Goal: Information Seeking & Learning: Find specific fact

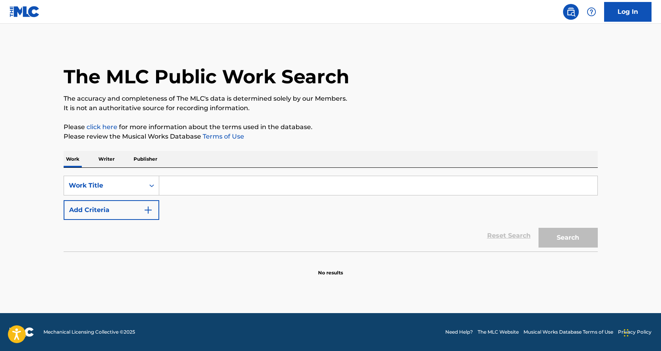
click at [216, 190] on input "Search Form" at bounding box center [378, 185] width 438 height 19
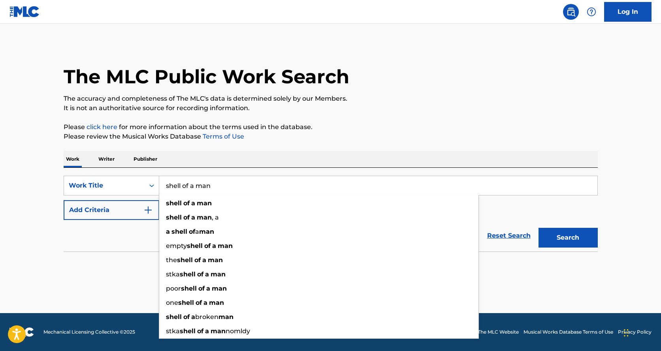
type input "shell of a man"
click at [519, 210] on div "SearchWithCriteria7a837ef3-aa63-4998-b795-c6d10e9620e8 Work Title shell of a ma…" at bounding box center [331, 198] width 534 height 44
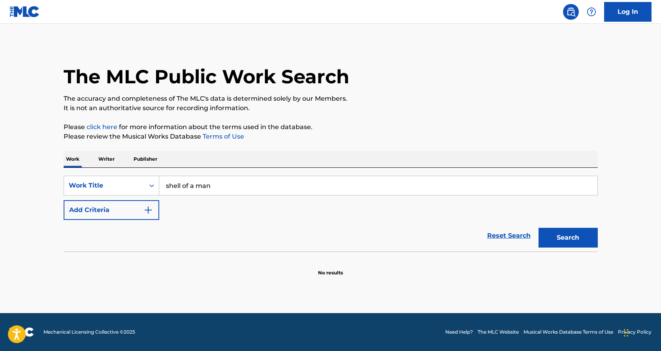
click at [151, 211] on img "Search Form" at bounding box center [148, 210] width 9 height 9
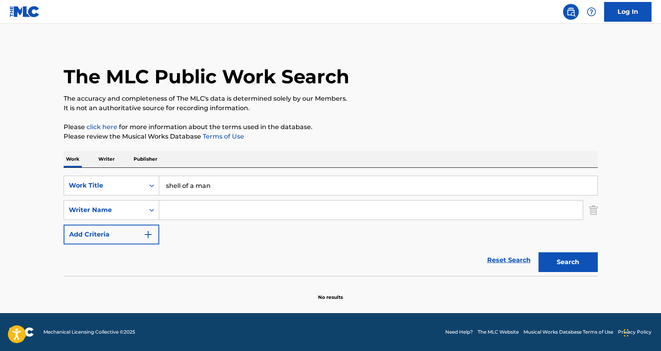
click at [179, 213] on input "Search Form" at bounding box center [371, 210] width 424 height 19
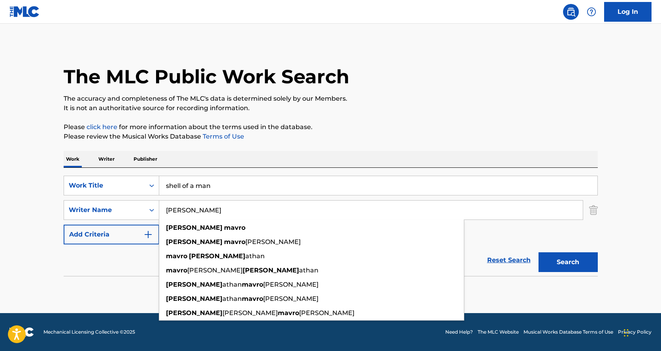
type input "[PERSON_NAME]"
click at [559, 266] on button "Search" at bounding box center [568, 263] width 59 height 20
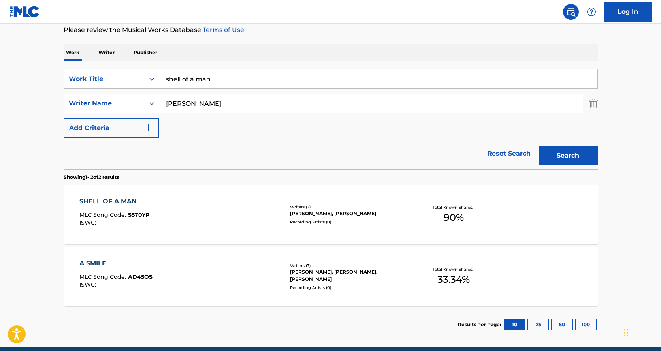
scroll to position [119, 0]
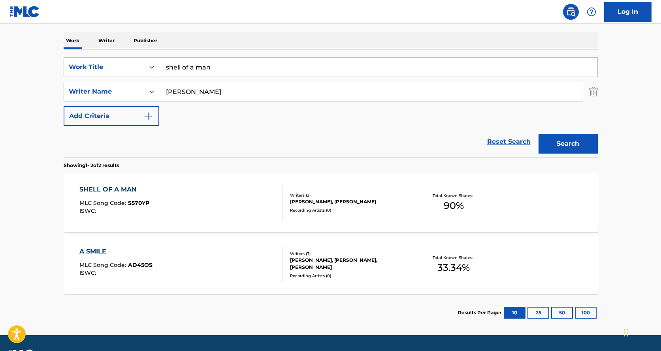
click at [223, 192] on div "SHELL OF A MAN MLC Song Code : S570YP ISWC :" at bounding box center [180, 203] width 203 height 36
